Goal: Check status: Check status

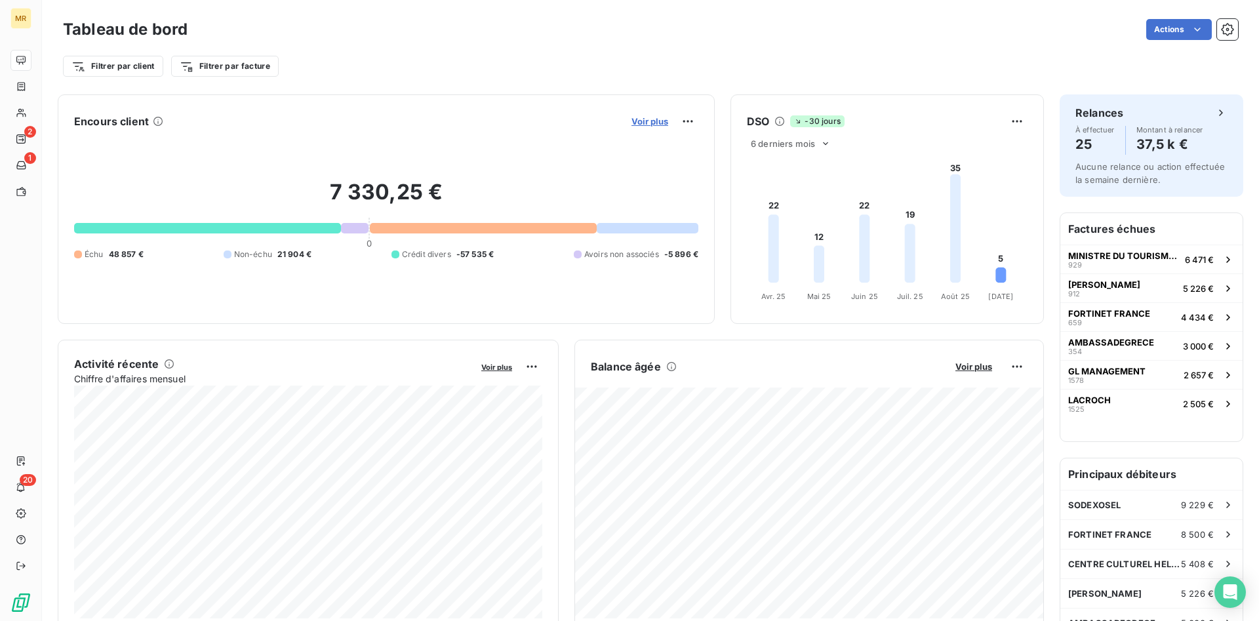
click at [662, 121] on span "Voir plus" at bounding box center [649, 121] width 37 height 10
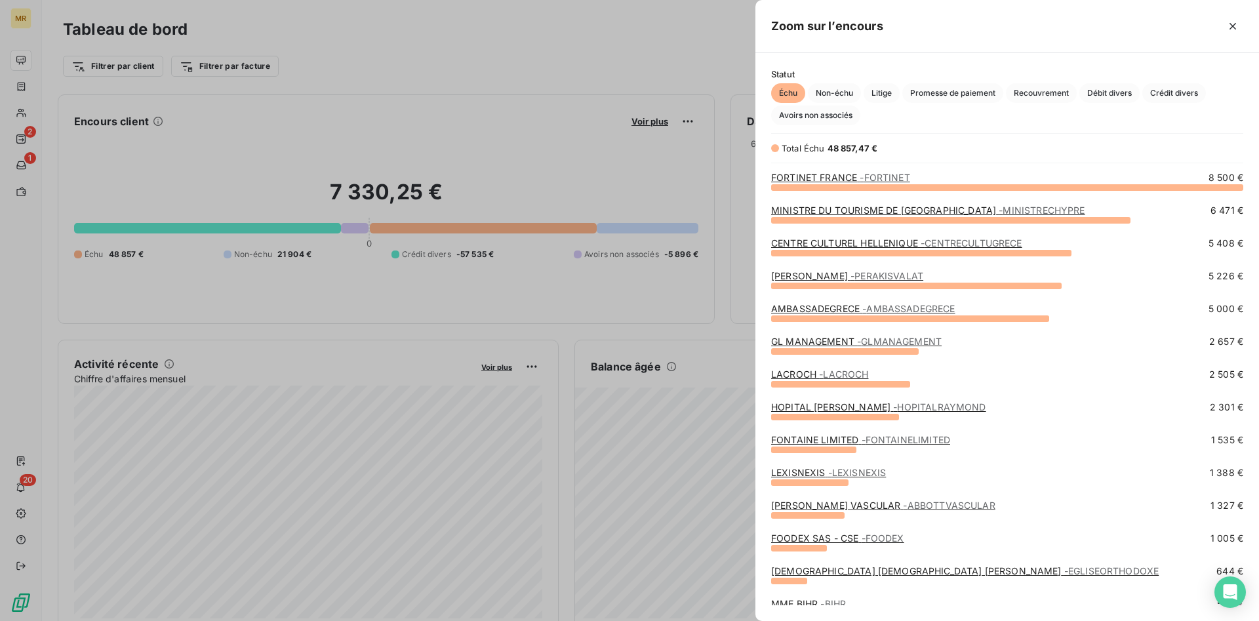
scroll to position [434, 504]
click at [1175, 94] on span "Crédit divers" at bounding box center [1174, 93] width 64 height 20
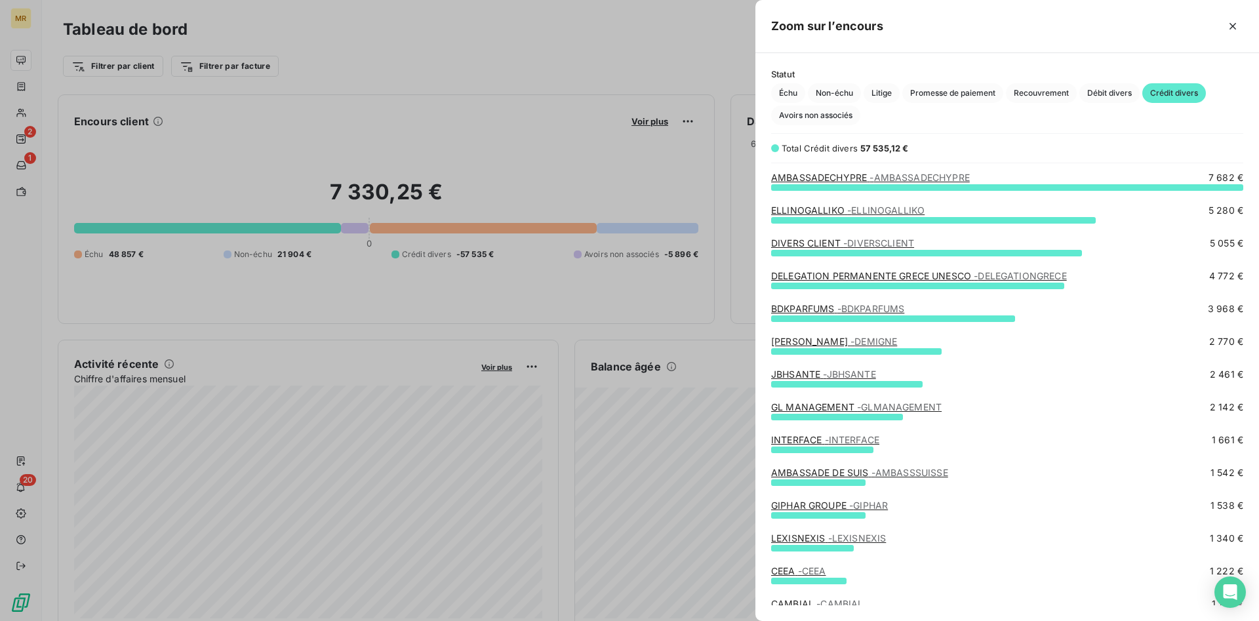
click at [891, 244] on span "- DIVERSCLIENT" at bounding box center [878, 242] width 71 height 11
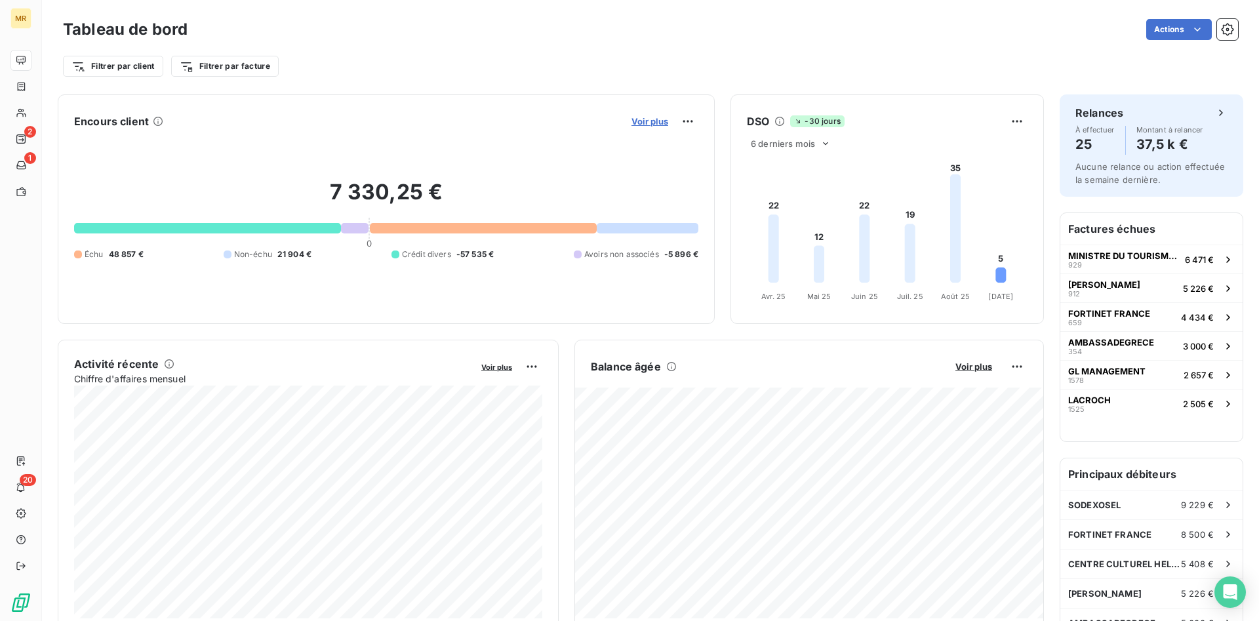
click at [662, 119] on span "Voir plus" at bounding box center [649, 121] width 37 height 10
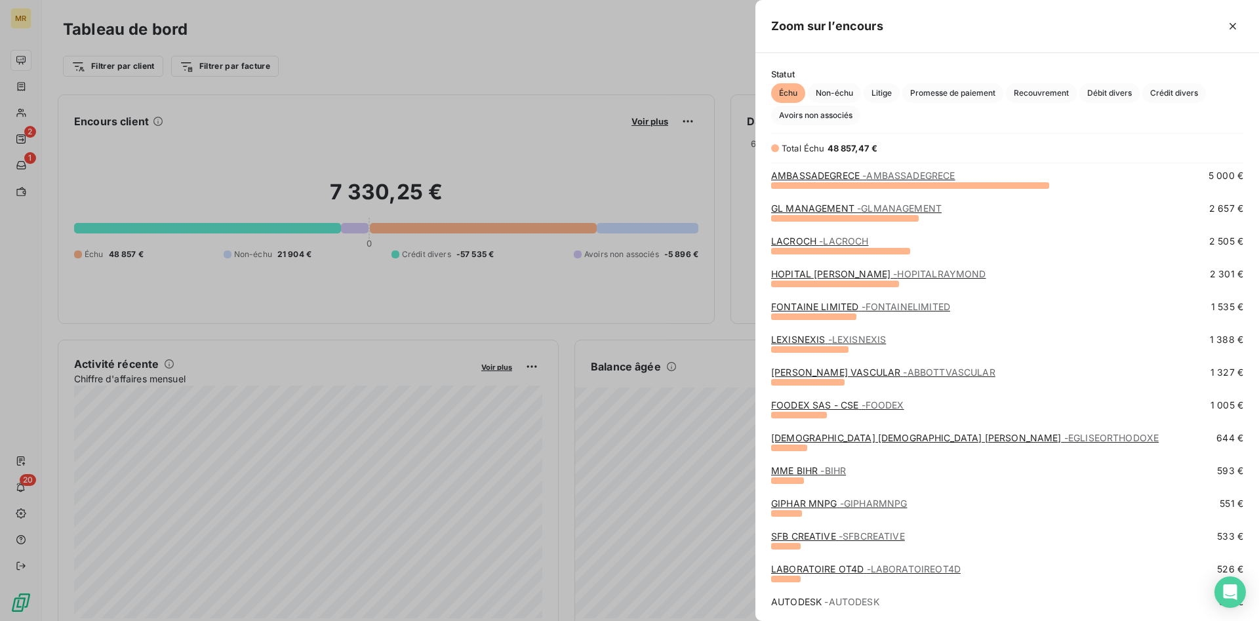
scroll to position [134, 0]
click at [1185, 94] on span "Crédit divers" at bounding box center [1174, 93] width 64 height 20
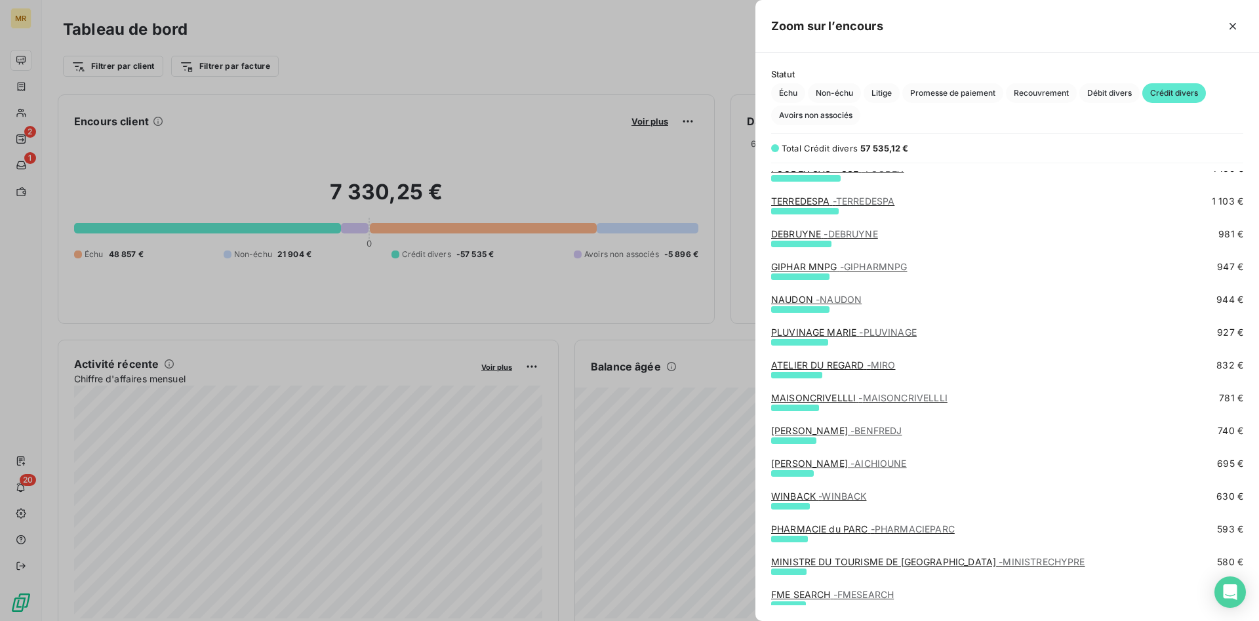
scroll to position [535, 0]
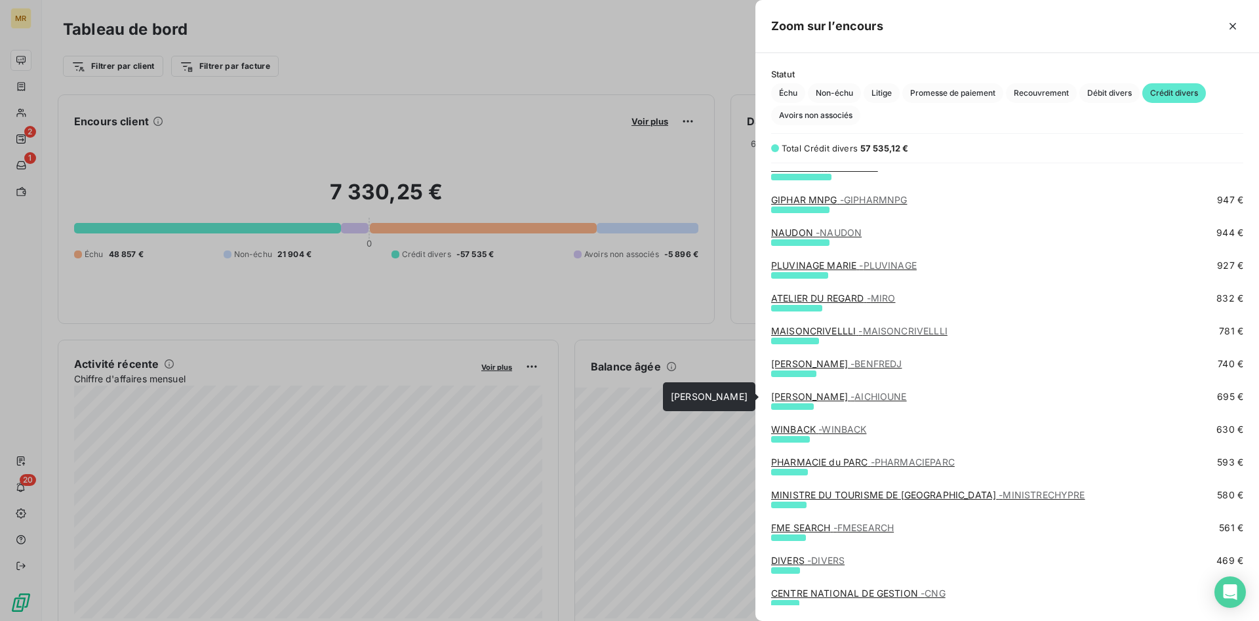
click at [872, 399] on span "- AICHIOUNE" at bounding box center [878, 396] width 56 height 11
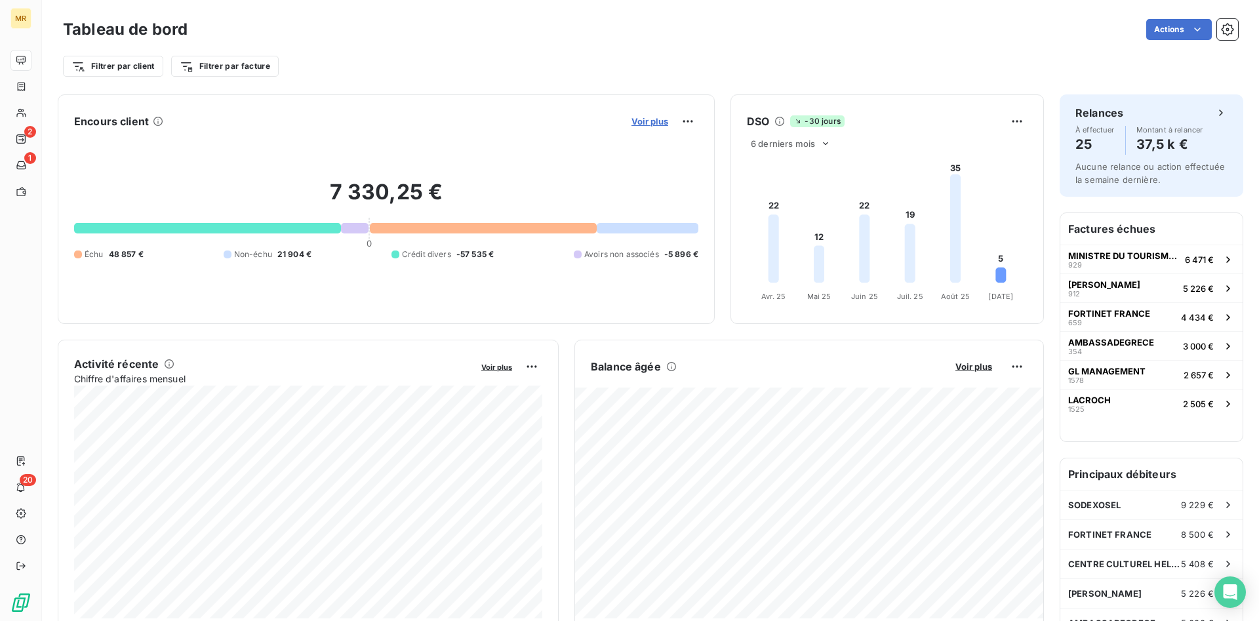
click at [666, 116] on span "Voir plus" at bounding box center [649, 121] width 37 height 10
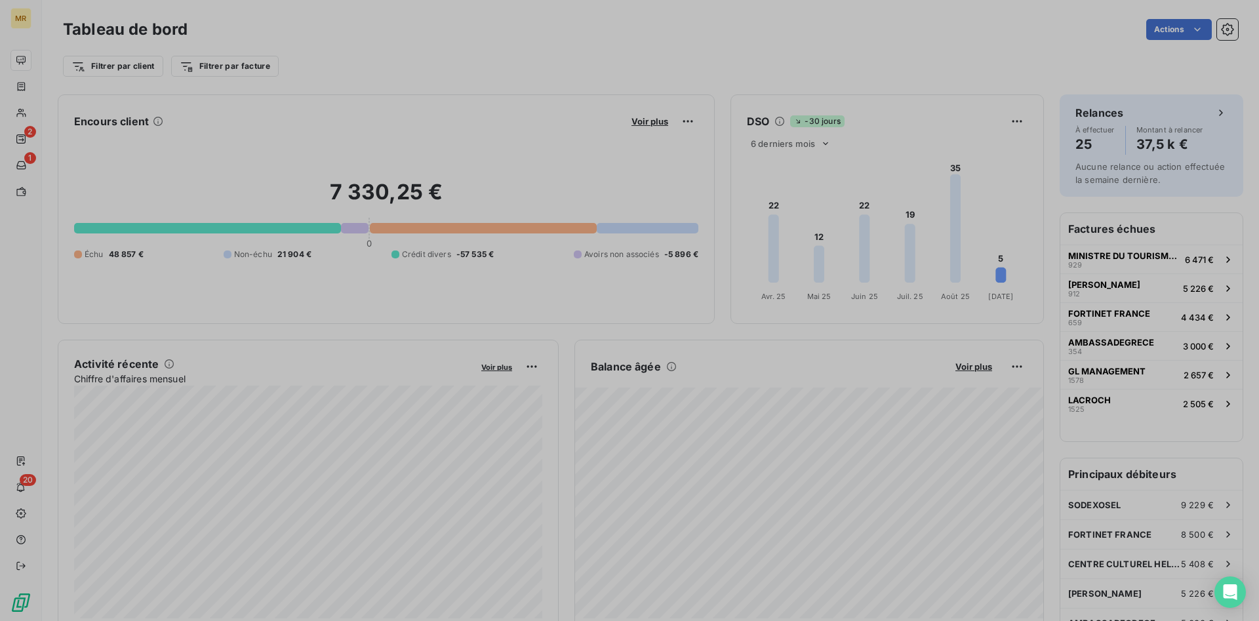
scroll to position [621, 504]
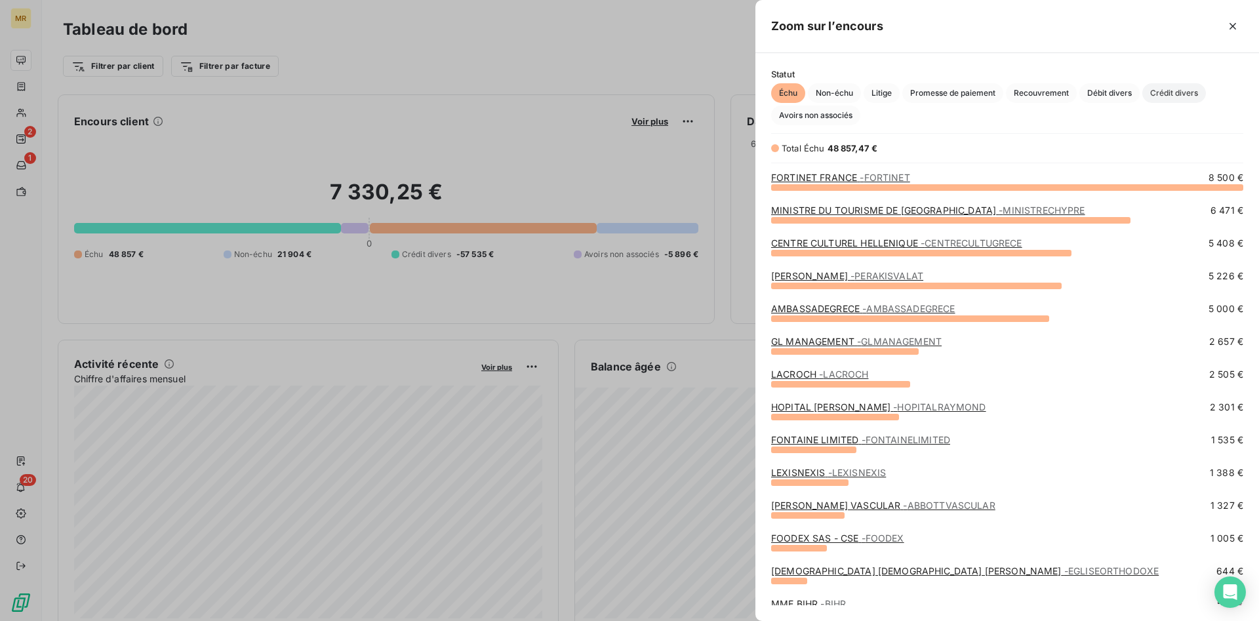
click at [1180, 91] on span "Crédit divers" at bounding box center [1174, 93] width 64 height 20
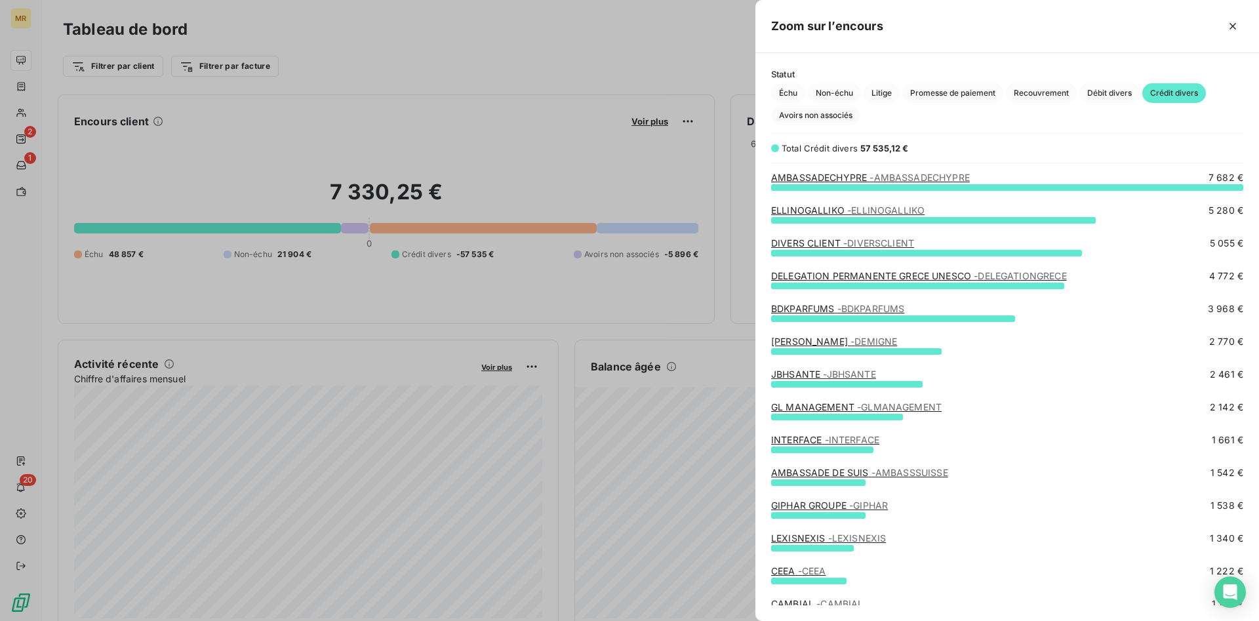
click at [657, 54] on div at bounding box center [629, 310] width 1259 height 621
